Goal: Information Seeking & Learning: Learn about a topic

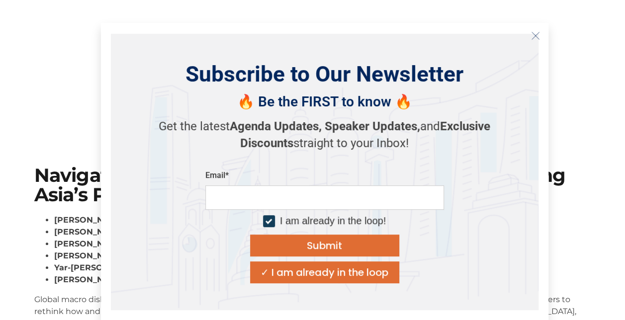
scroll to position [99, 0]
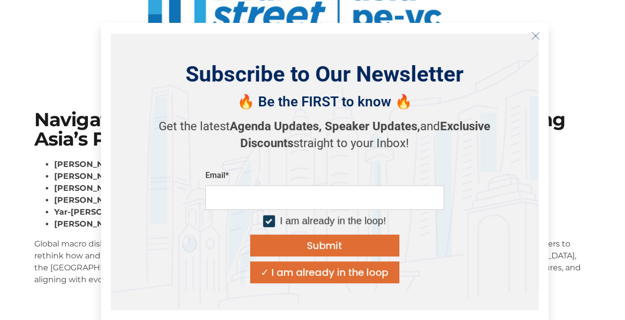
click at [533, 38] on line "Close" at bounding box center [534, 35] width 7 height 7
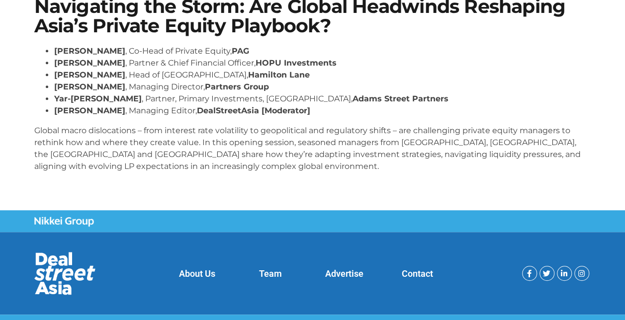
scroll to position [226, 0]
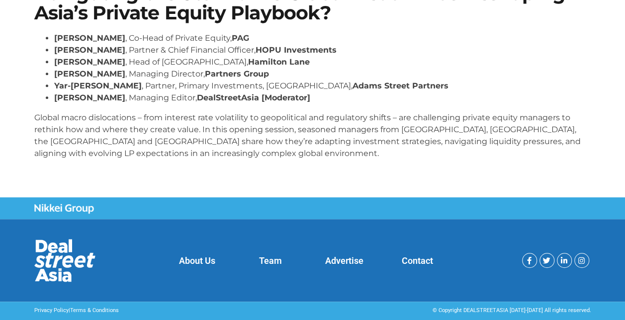
click at [208, 258] on link "About Us" at bounding box center [197, 260] width 36 height 10
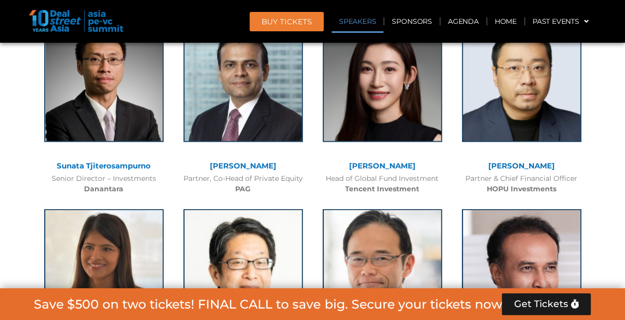
scroll to position [1193, 0]
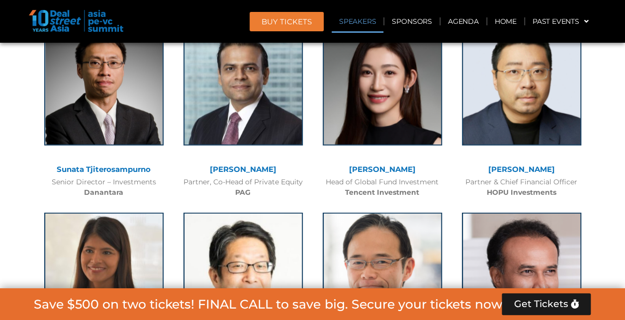
click at [102, 183] on div "Senior Director – Investments Danantara" at bounding box center [103, 187] width 129 height 21
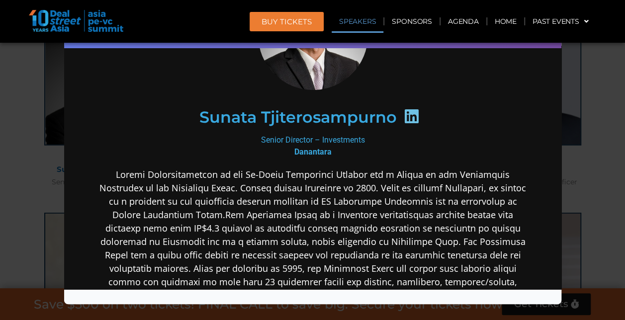
scroll to position [149, 0]
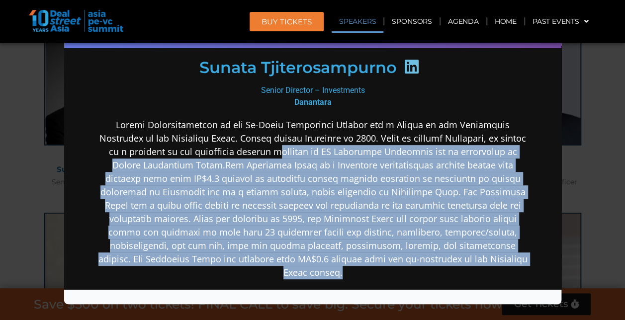
drag, startPoint x: 308, startPoint y: 148, endPoint x: 327, endPoint y: 273, distance: 126.8
click at [327, 273] on p at bounding box center [311, 198] width 429 height 161
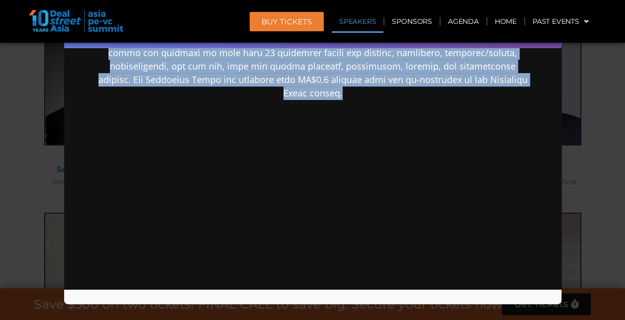
scroll to position [0, 0]
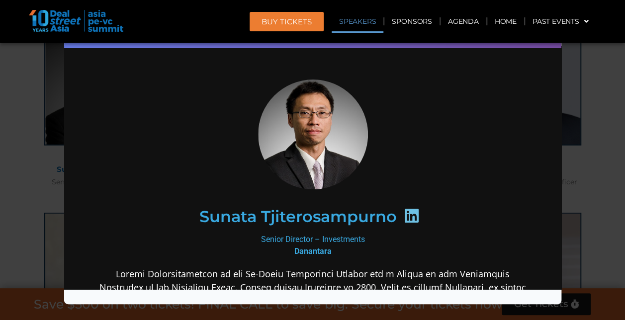
click at [589, 89] on div "Speaker Profile ×" at bounding box center [312, 160] width 625 height 320
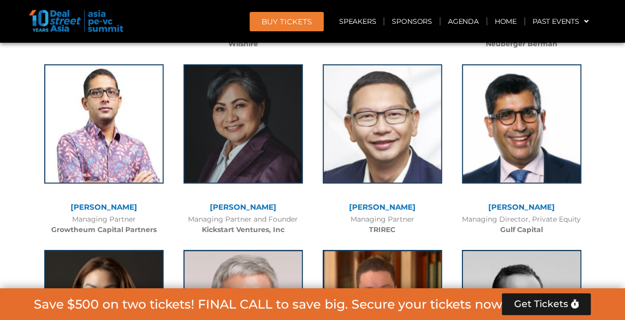
scroll to position [2534, 0]
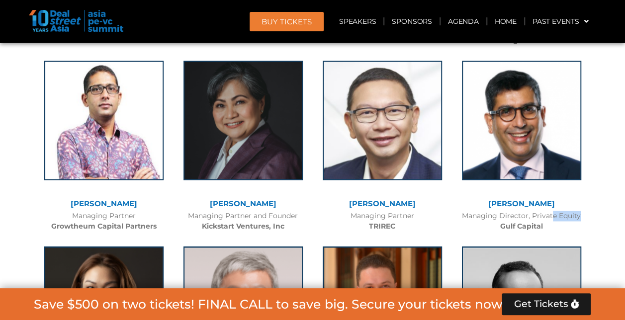
drag, startPoint x: 534, startPoint y: 212, endPoint x: 561, endPoint y: 216, distance: 27.1
click at [561, 216] on div "Managing Director, Private Equity Gulf Capital" at bounding box center [521, 221] width 129 height 21
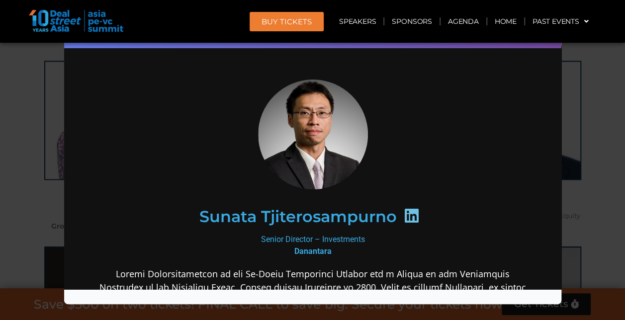
click at [588, 97] on div "Speaker Profile ×" at bounding box center [312, 160] width 625 height 320
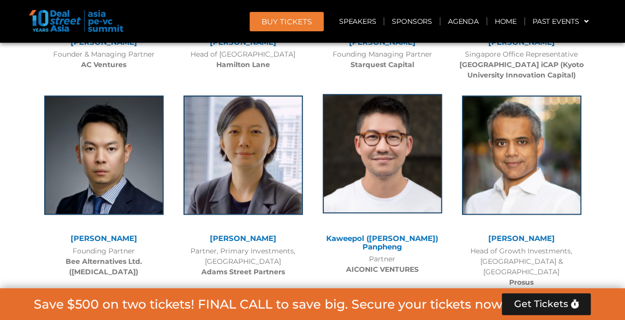
scroll to position [4273, 0]
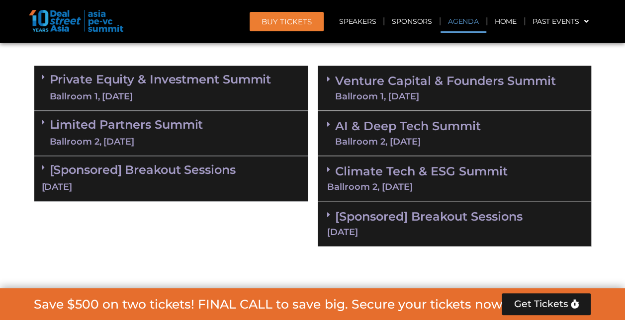
scroll to position [646, 0]
click at [94, 89] on link "Private Equity & Investment Summit Ballroom 1, 10 Sept" at bounding box center [161, 88] width 222 height 30
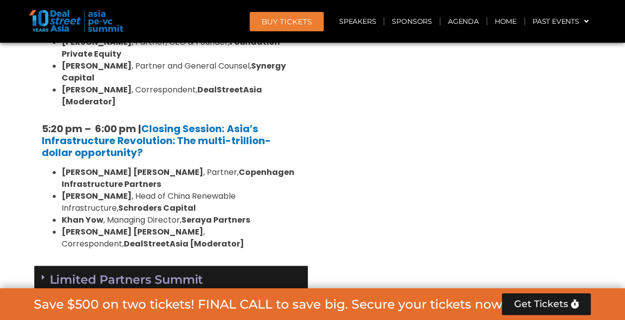
scroll to position [2087, 0]
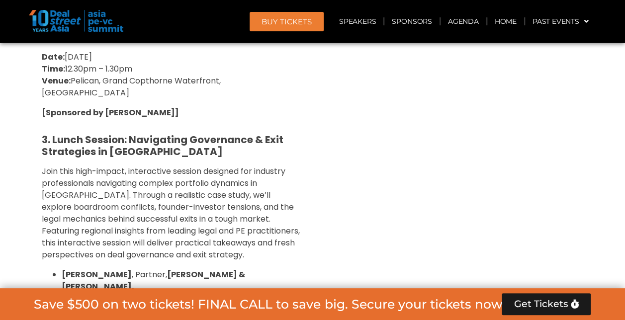
scroll to position [2832, 0]
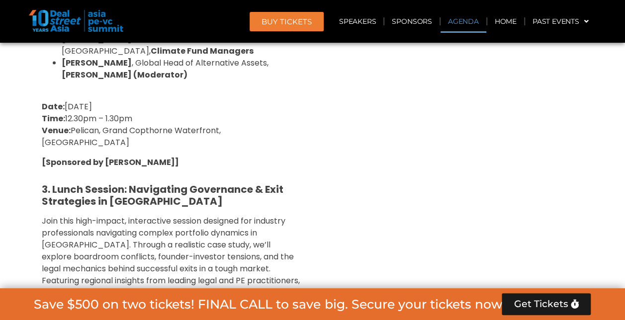
click at [461, 21] on link "Agenda" at bounding box center [463, 21] width 46 height 23
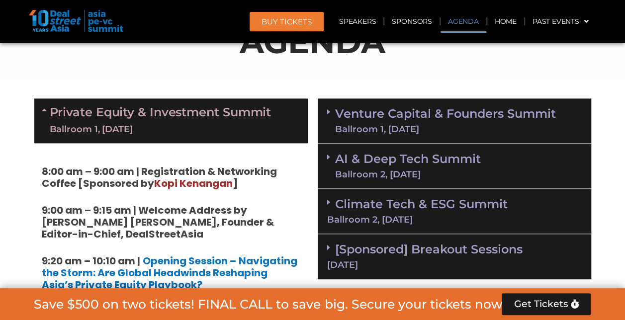
scroll to position [623, 0]
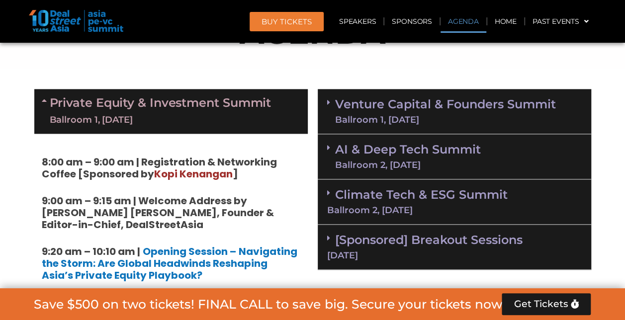
click at [389, 118] on div "Ballroom 1, [DATE]" at bounding box center [445, 119] width 221 height 9
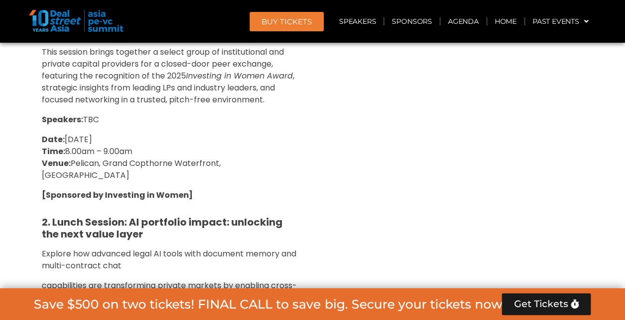
scroll to position [2461, 0]
